Goal: Task Accomplishment & Management: Manage account settings

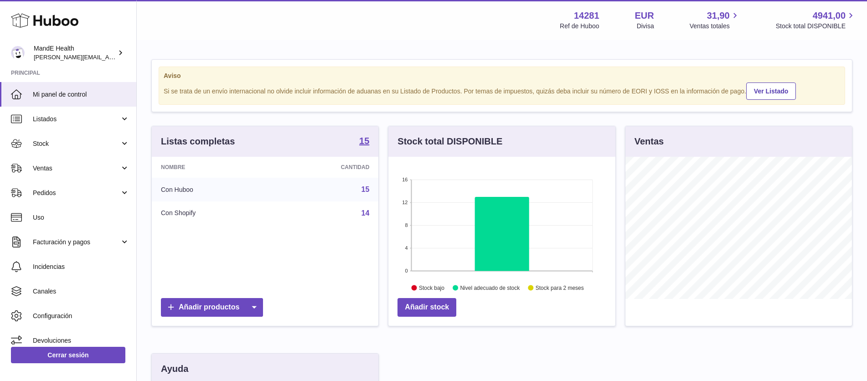
scroll to position [142, 227]
click at [52, 200] on link "Pedidos" at bounding box center [68, 192] width 136 height 25
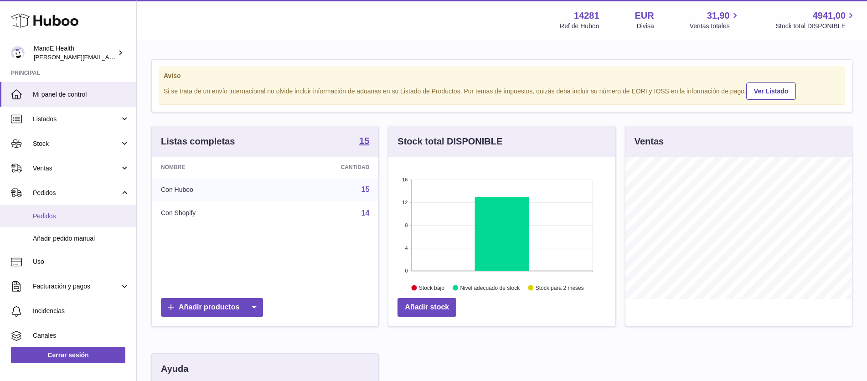
click at [57, 220] on span "Pedidos" at bounding box center [81, 216] width 97 height 9
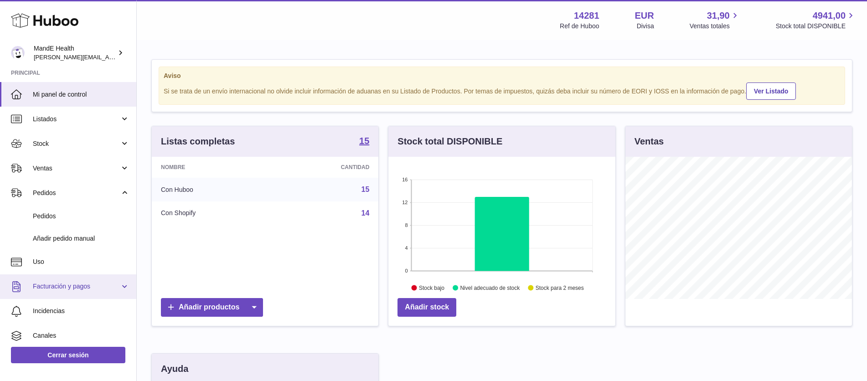
click at [42, 288] on span "Facturación y pagos" at bounding box center [76, 286] width 87 height 9
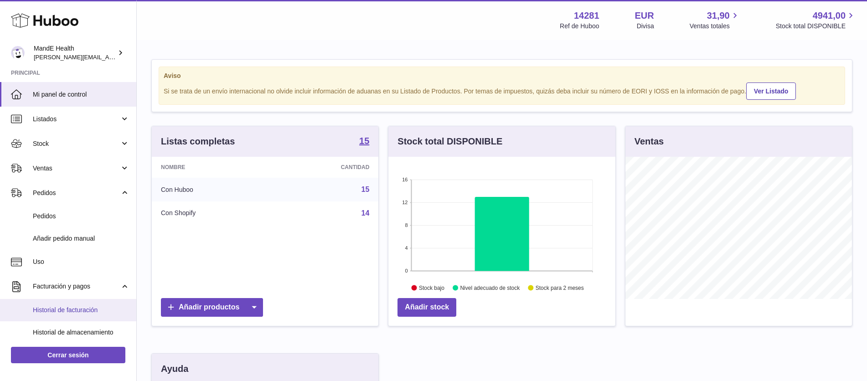
click at [50, 305] on link "Historial de facturación" at bounding box center [68, 310] width 136 height 22
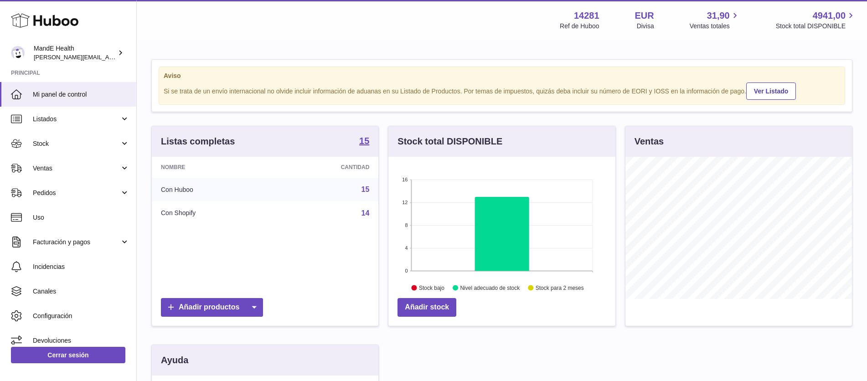
scroll to position [142, 227]
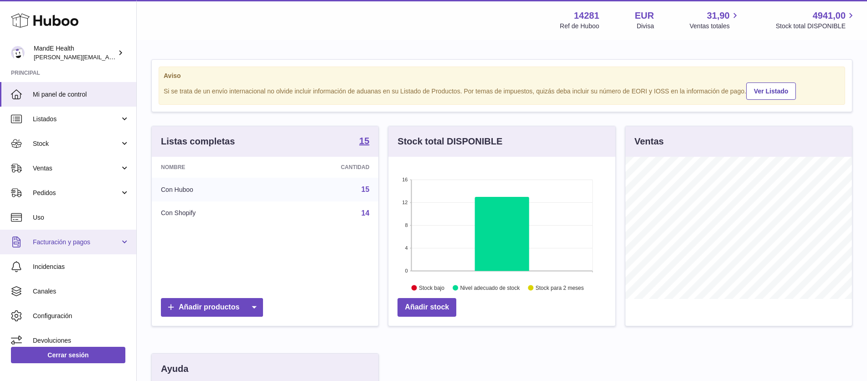
drag, startPoint x: 55, startPoint y: 236, endPoint x: 52, endPoint y: 241, distance: 6.5
click at [55, 236] on link "Facturación y pagos" at bounding box center [68, 242] width 136 height 25
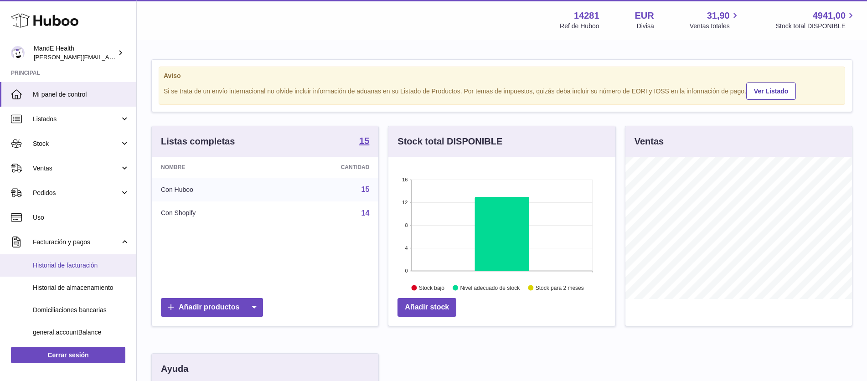
click at [47, 268] on span "Historial de facturación" at bounding box center [81, 265] width 97 height 9
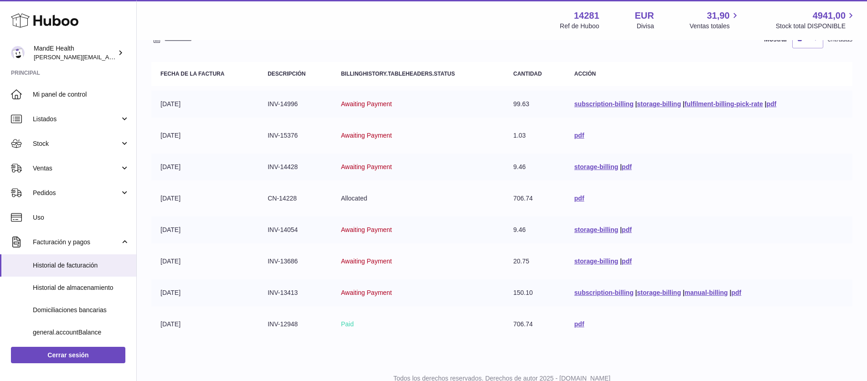
scroll to position [78, 0]
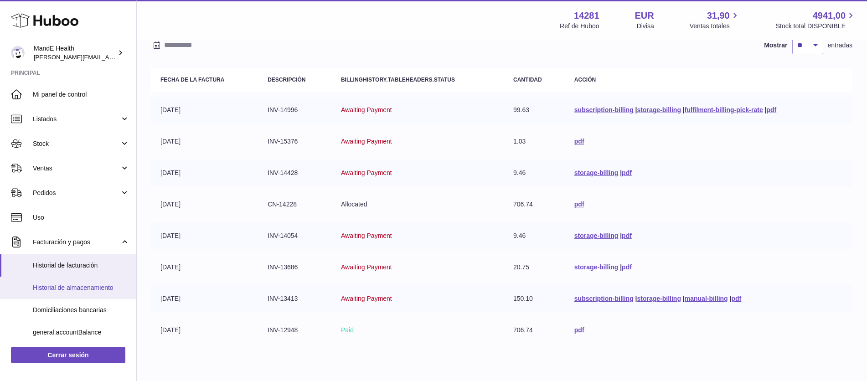
click at [68, 285] on span "Historial de almacenamiento" at bounding box center [81, 287] width 97 height 9
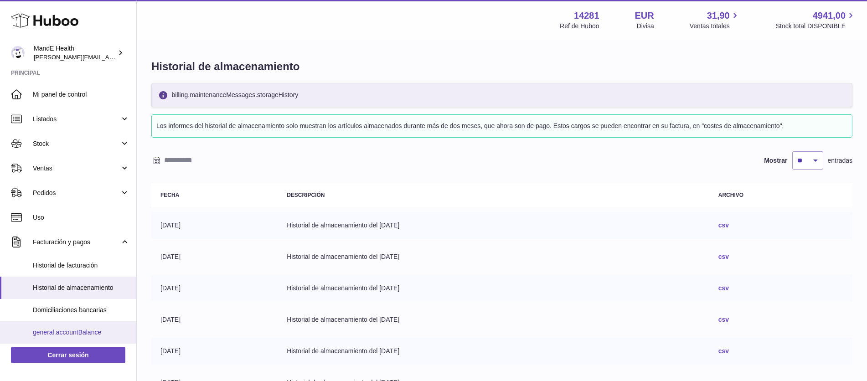
click at [59, 329] on span "general.accountBalance" at bounding box center [81, 332] width 97 height 9
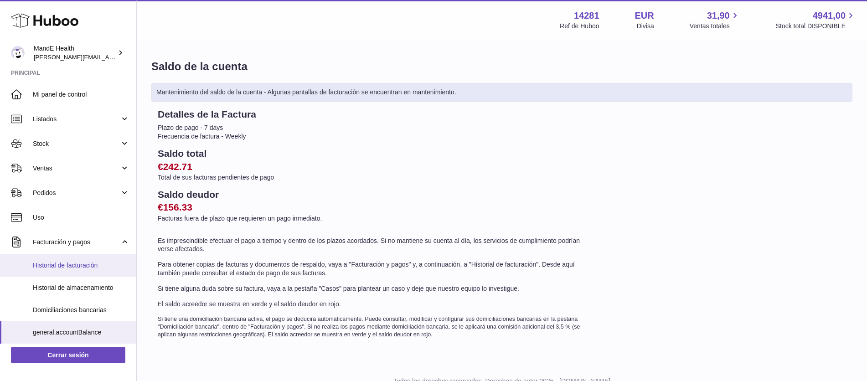
click at [72, 273] on link "Historial de facturación" at bounding box center [68, 265] width 136 height 22
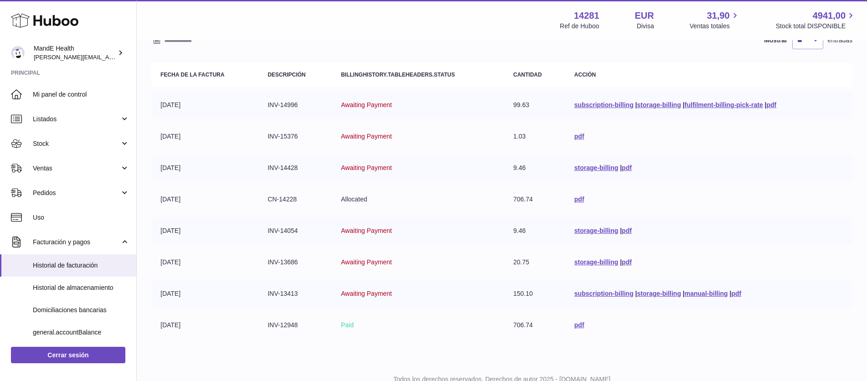
scroll to position [86, 0]
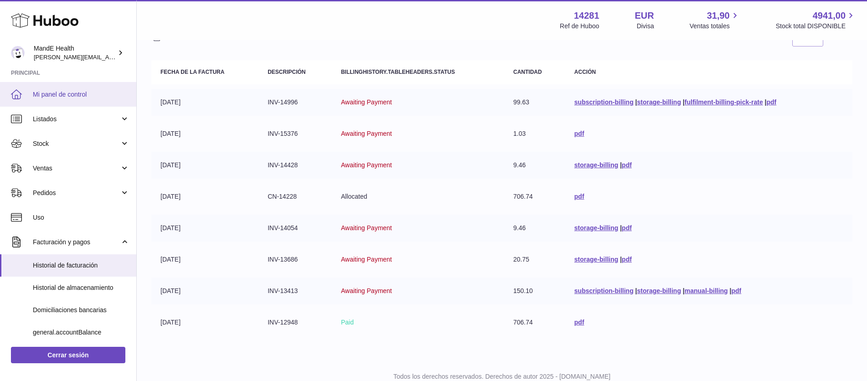
click at [51, 102] on link "Mi panel de control" at bounding box center [68, 94] width 136 height 25
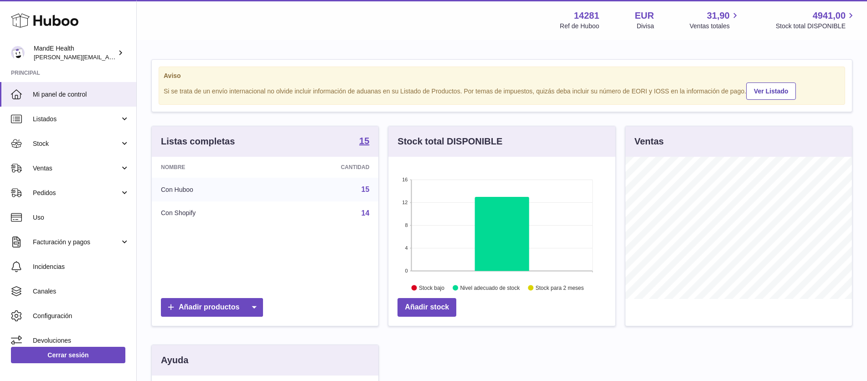
scroll to position [142, 227]
